Goal: Task Accomplishment & Management: Manage account settings

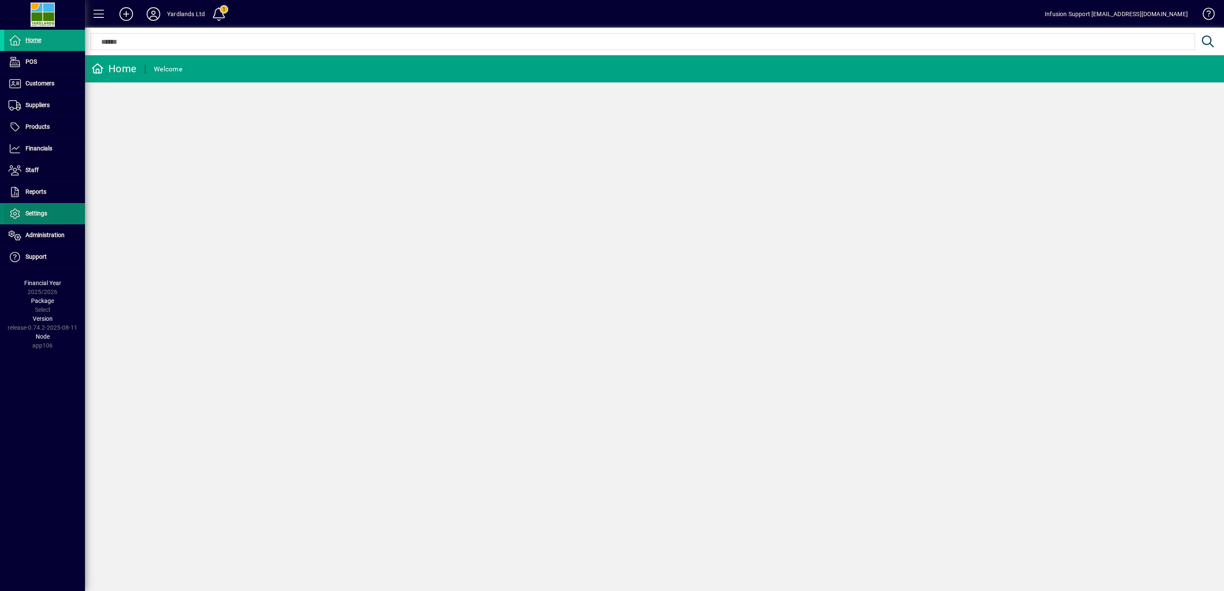
click at [34, 213] on span "Settings" at bounding box center [37, 213] width 22 height 7
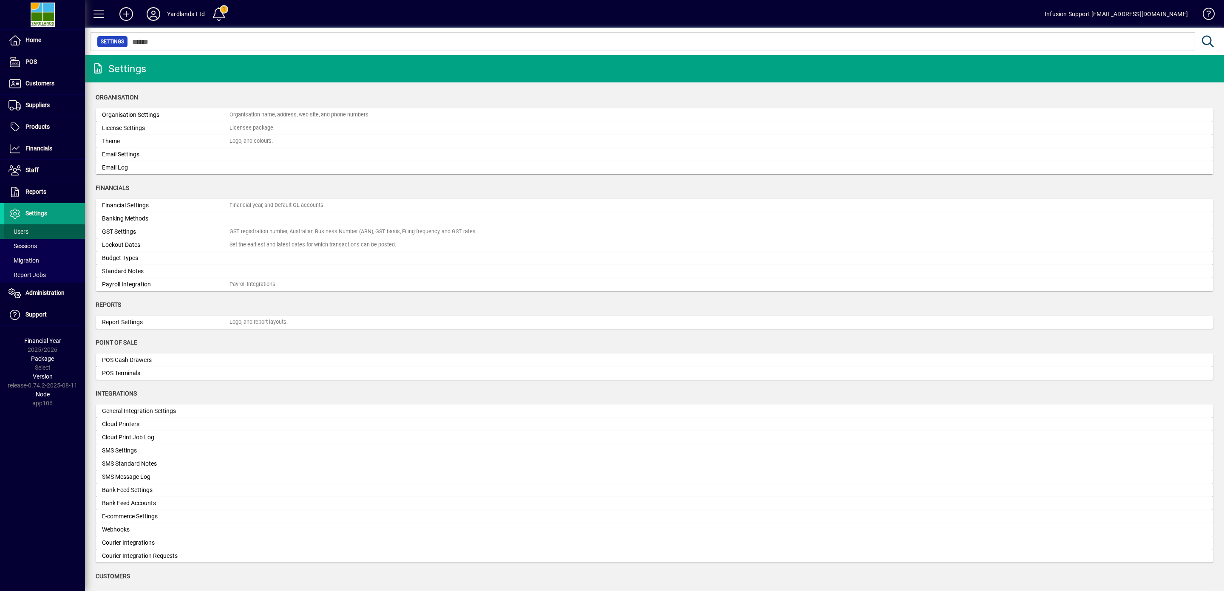
click at [22, 233] on span "Users" at bounding box center [19, 231] width 20 height 7
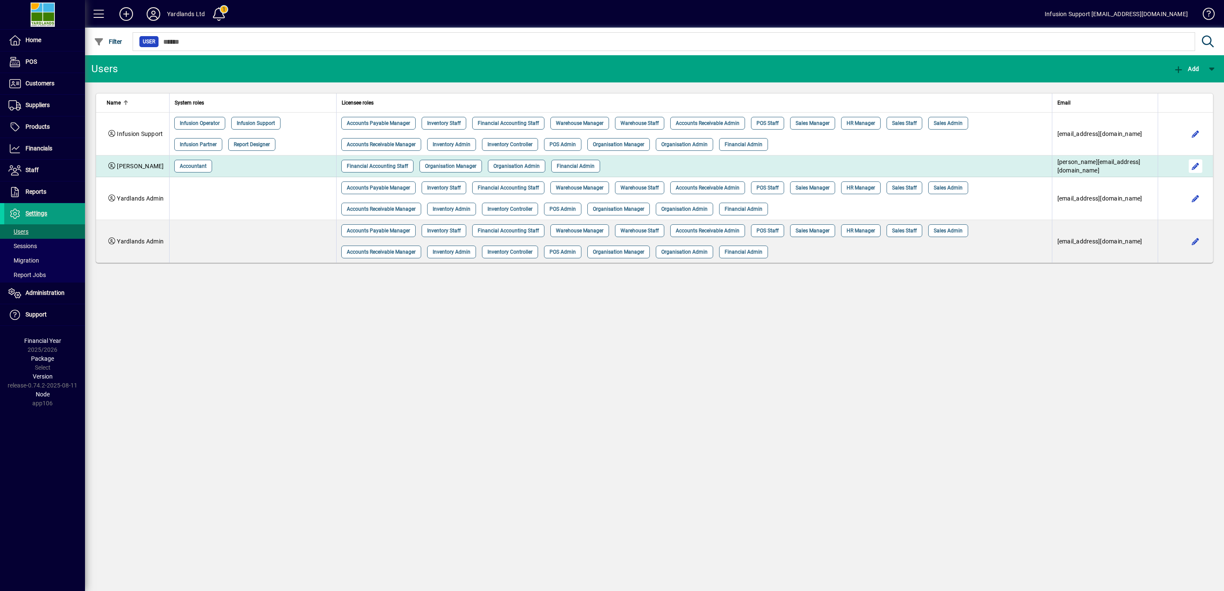
click at [1200, 162] on span "button" at bounding box center [1196, 166] width 20 height 20
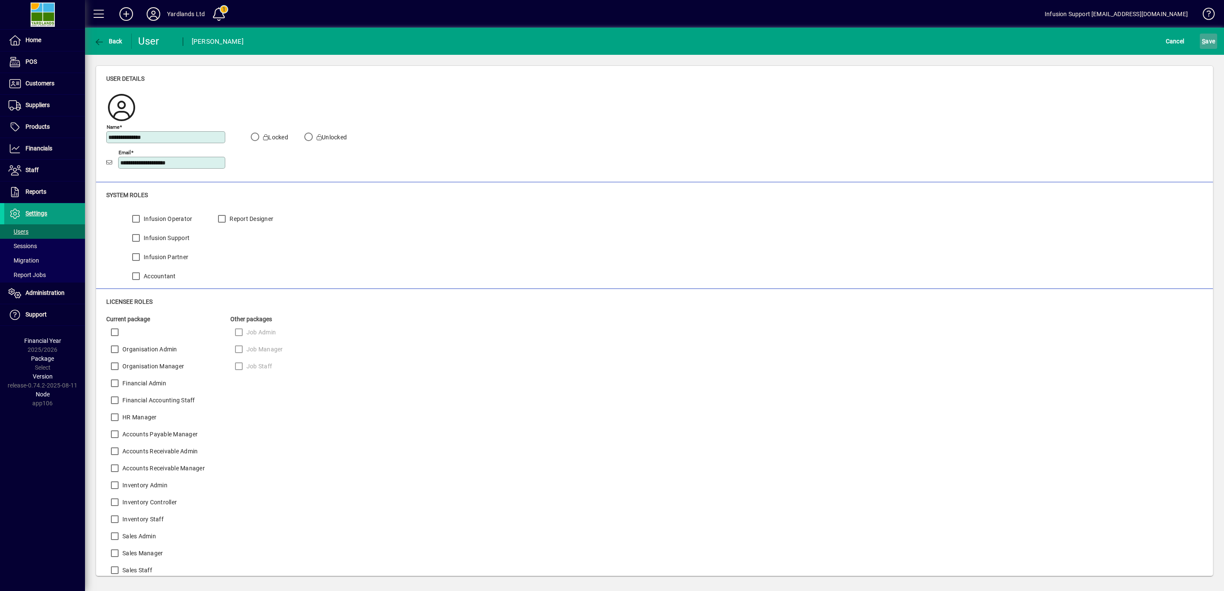
click at [1202, 40] on span "S ave" at bounding box center [1208, 41] width 13 height 14
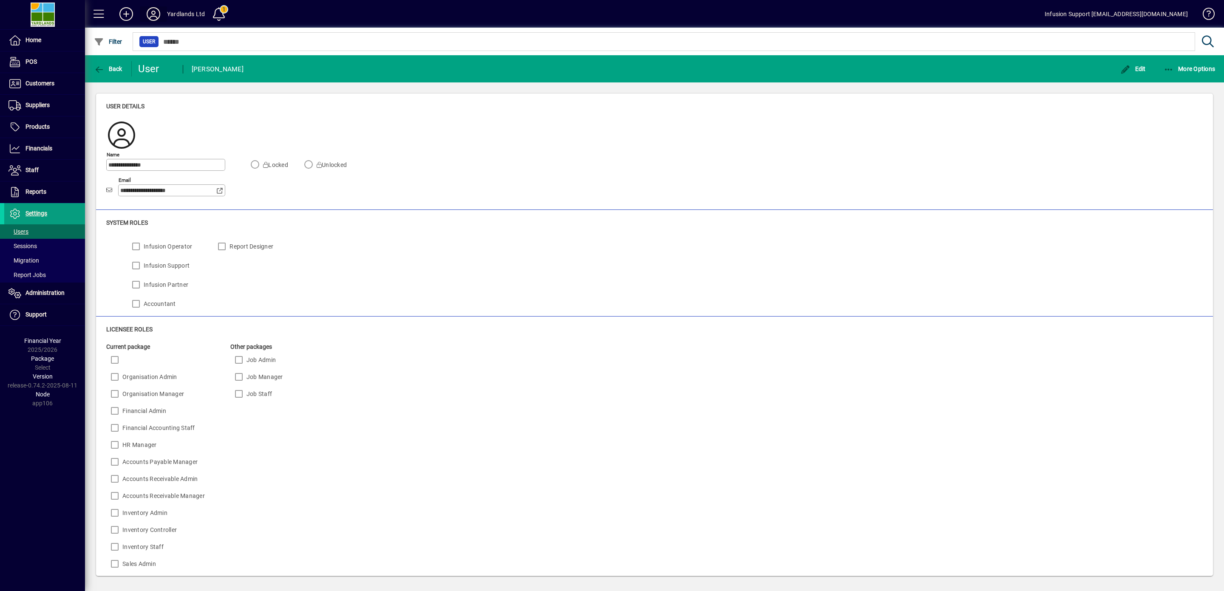
click at [154, 14] on icon at bounding box center [153, 14] width 17 height 14
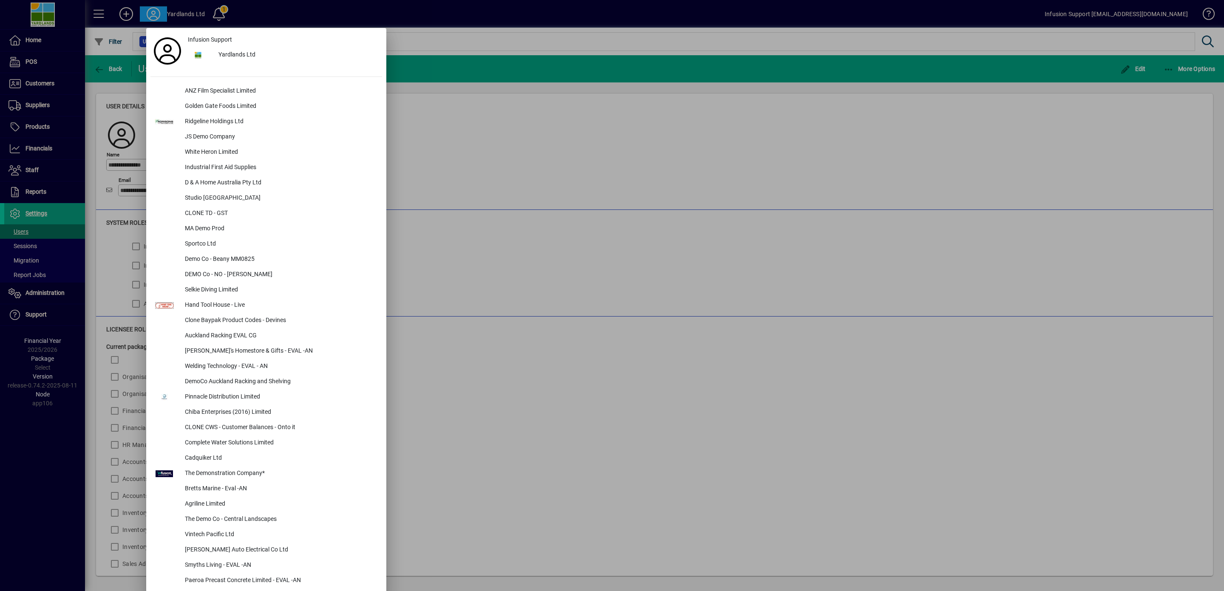
click at [50, 294] on div at bounding box center [612, 295] width 1224 height 591
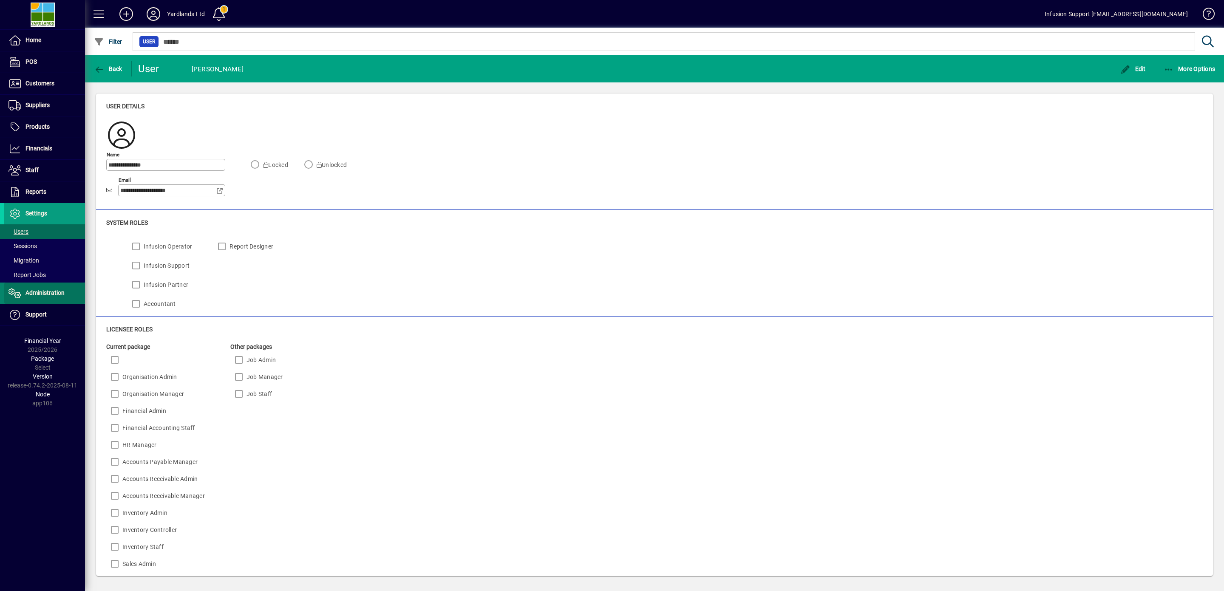
click at [36, 293] on span "Administration" at bounding box center [45, 293] width 39 height 7
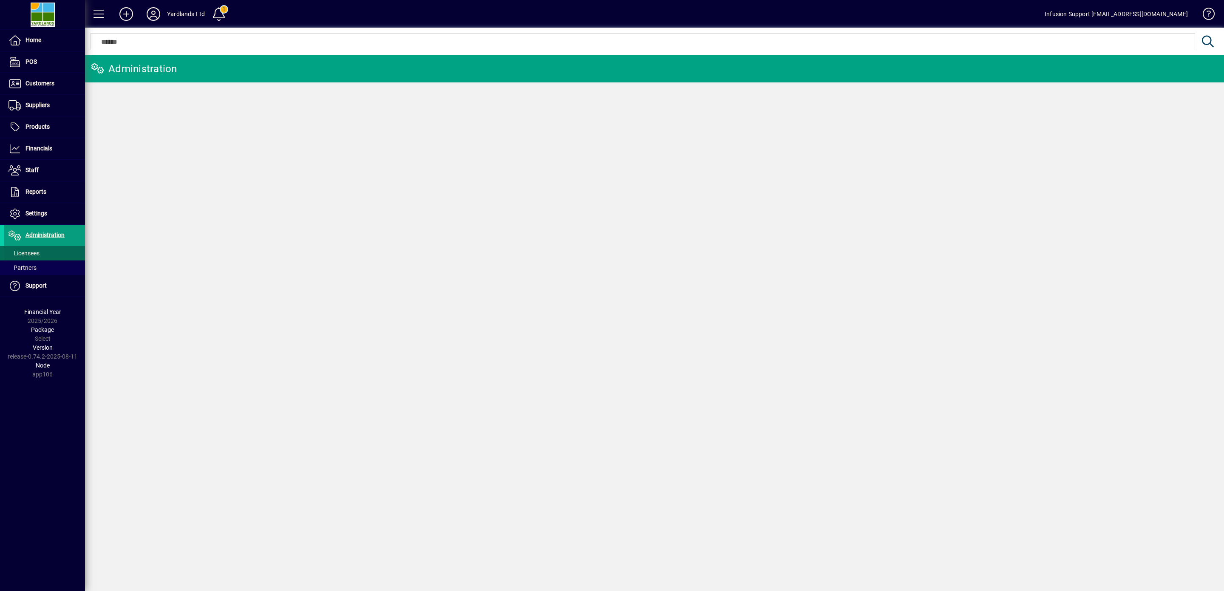
click at [29, 255] on span "Licensees" at bounding box center [24, 253] width 31 height 7
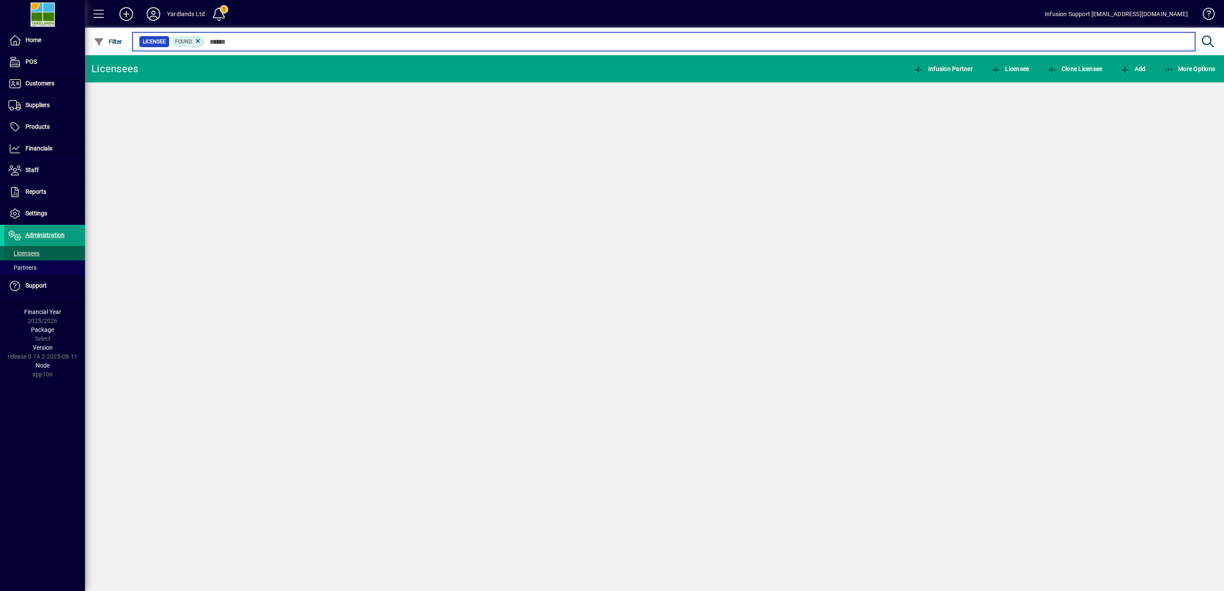
click at [298, 45] on input "text" at bounding box center [696, 42] width 983 height 12
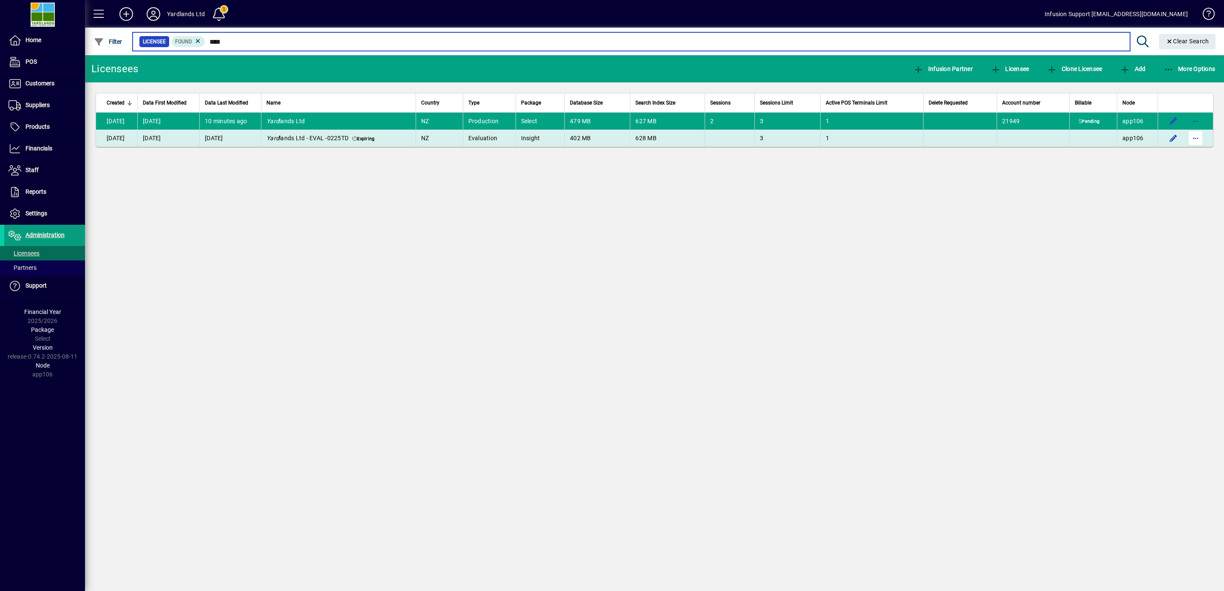
type input "****"
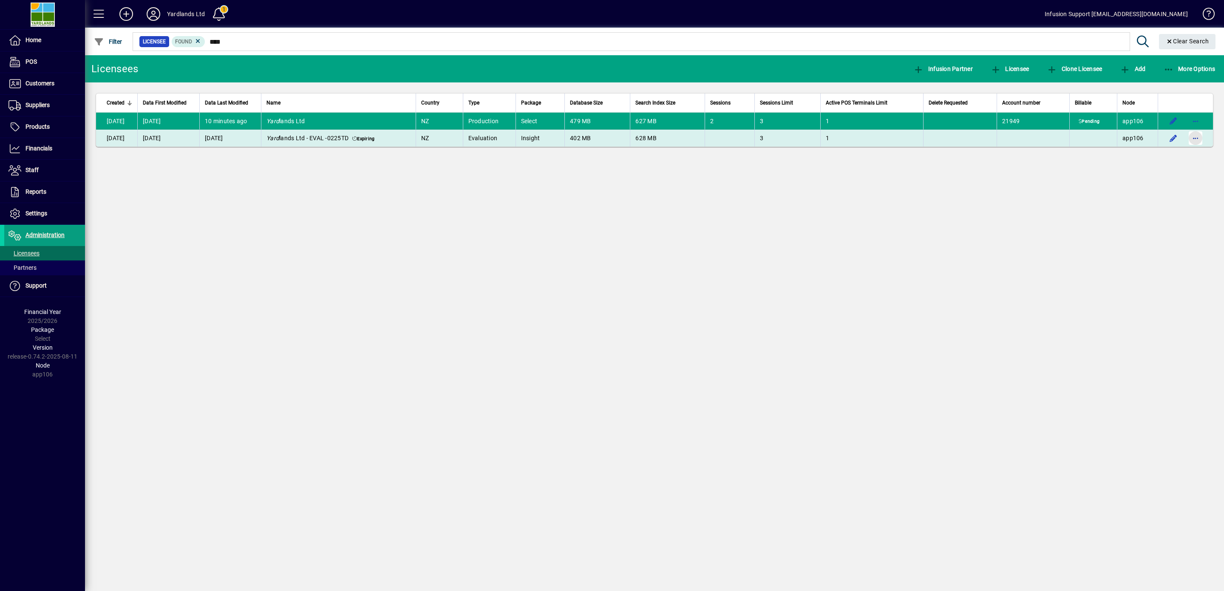
click at [1197, 139] on span "button" at bounding box center [1196, 138] width 20 height 20
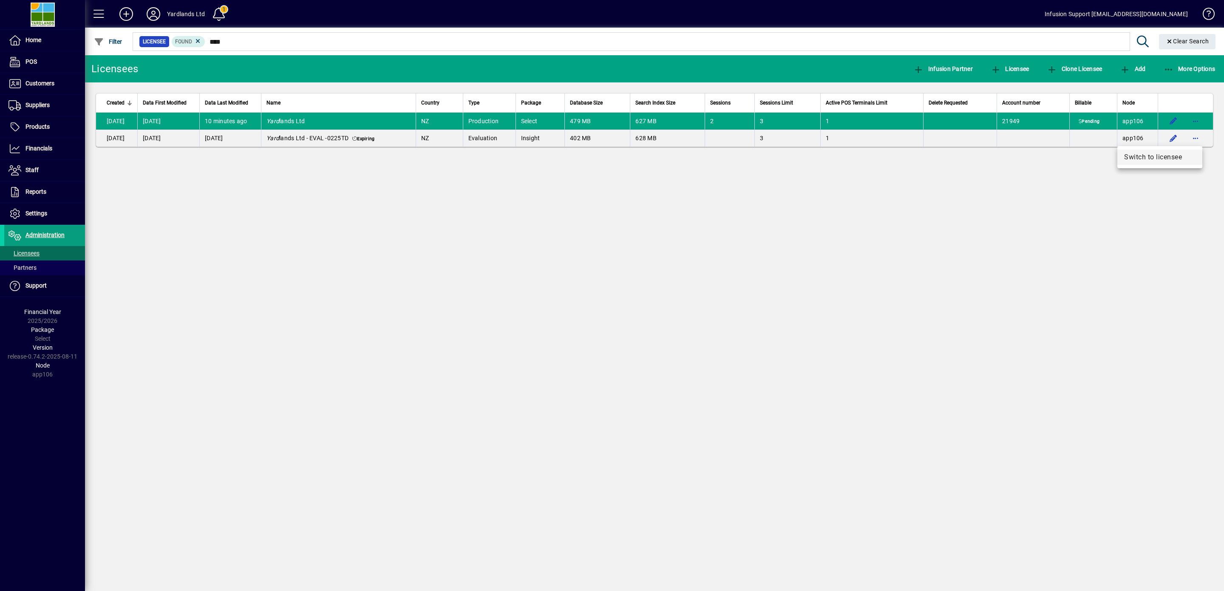
click at [1147, 155] on span "Switch to licensee" at bounding box center [1159, 157] width 71 height 10
